Goal: Transaction & Acquisition: Obtain resource

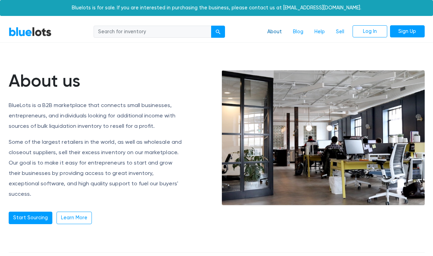
click at [276, 34] on link "About" at bounding box center [275, 31] width 26 height 13
click at [276, 31] on link "About" at bounding box center [275, 31] width 26 height 13
click at [24, 212] on link "Start Sourcing" at bounding box center [31, 218] width 44 height 12
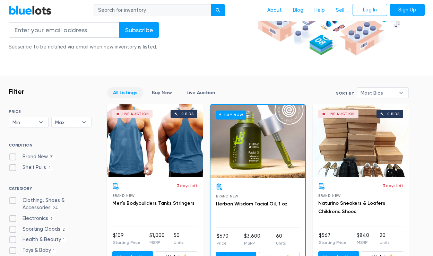
scroll to position [190, 0]
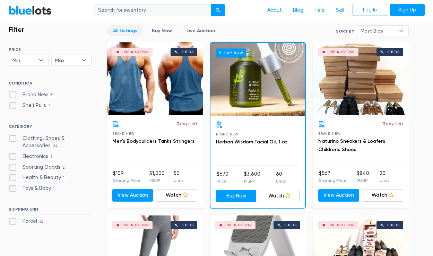
click at [40, 155] on label "Electronics 7" at bounding box center [32, 157] width 46 height 8
click at [13, 155] on input "Electronics 7" at bounding box center [11, 155] width 5 height 5
checkbox input "true"
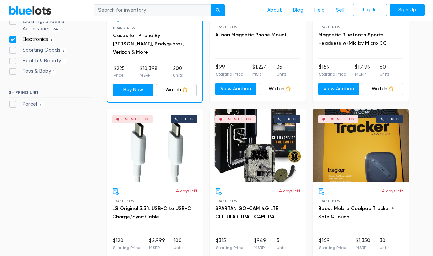
scroll to position [270, 0]
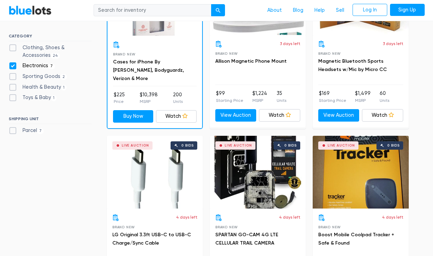
click at [22, 129] on label "Parcel 7" at bounding box center [26, 131] width 35 height 8
click at [13, 129] on input "Parcel 7" at bounding box center [11, 129] width 5 height 5
checkbox input "true"
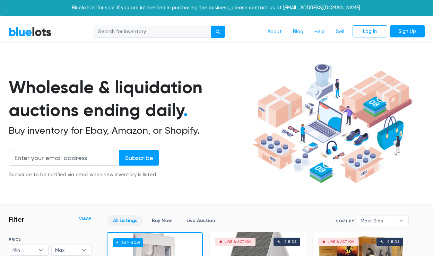
scroll to position [186, 0]
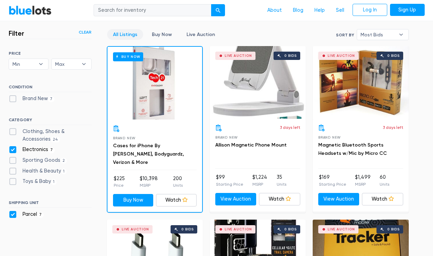
click at [38, 98] on label "Brand New 7" at bounding box center [32, 99] width 46 height 8
click at [13, 98] on New"] "Brand New 7" at bounding box center [11, 97] width 5 height 5
checkbox New"] "true"
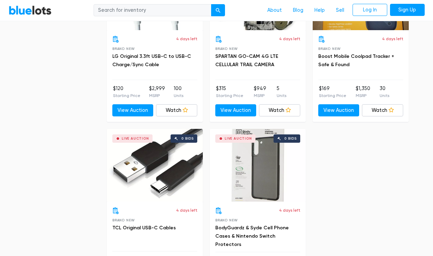
scroll to position [506, 0]
